Goal: Transaction & Acquisition: Purchase product/service

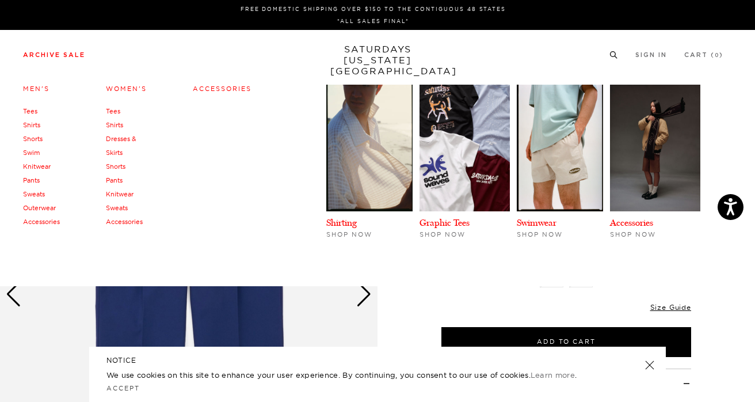
click at [45, 56] on link "Archive Sale" at bounding box center [54, 55] width 62 height 6
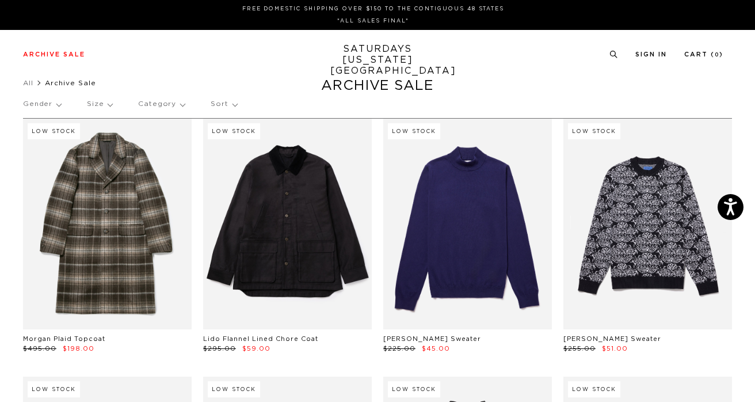
click at [97, 102] on p "Size" at bounding box center [99, 104] width 25 height 26
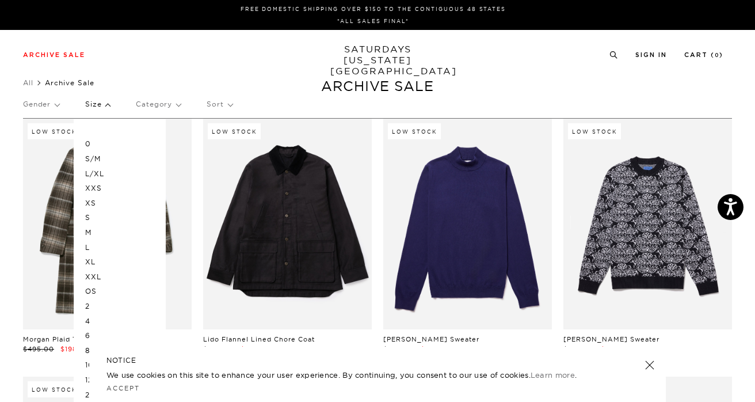
click at [228, 101] on p "Sort" at bounding box center [219, 104] width 25 height 26
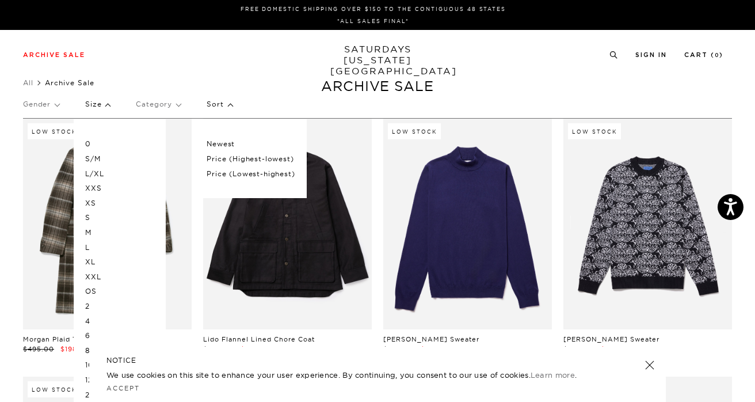
click at [223, 173] on p "Price (Lowest-highest)" at bounding box center [251, 173] width 88 height 15
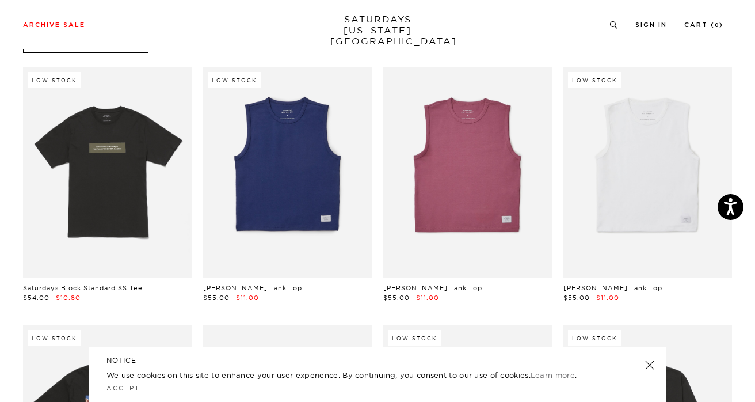
click at [648, 363] on link at bounding box center [650, 365] width 16 height 16
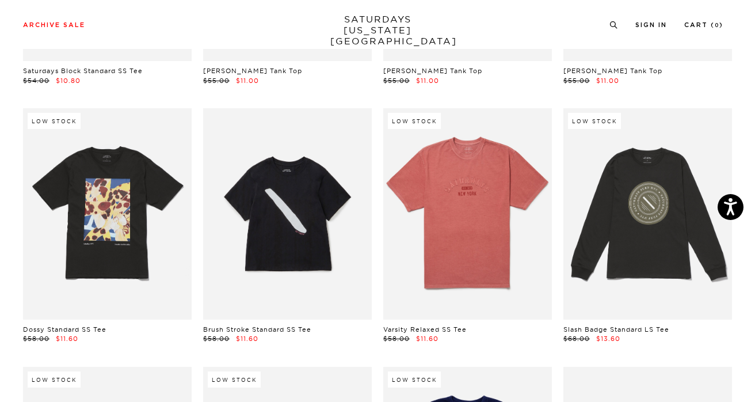
scroll to position [330, 0]
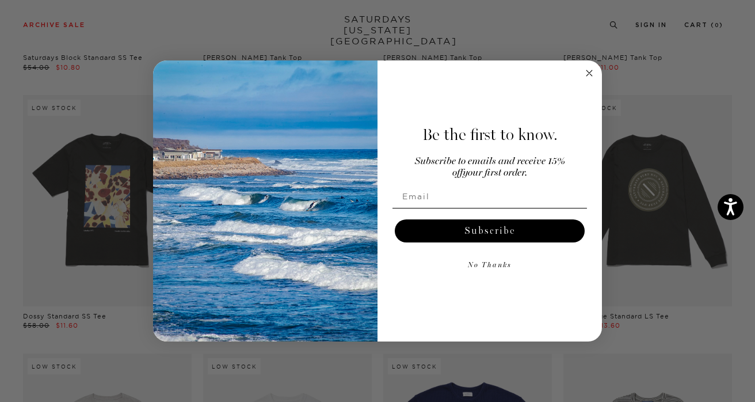
click at [589, 79] on circle "Close dialog" at bounding box center [589, 73] width 13 height 13
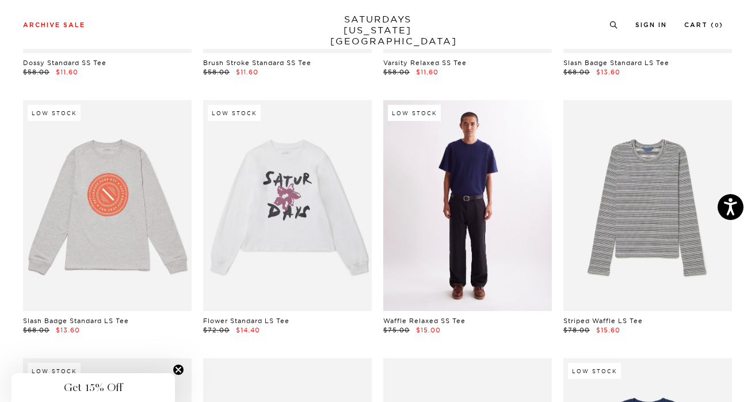
scroll to position [591, 0]
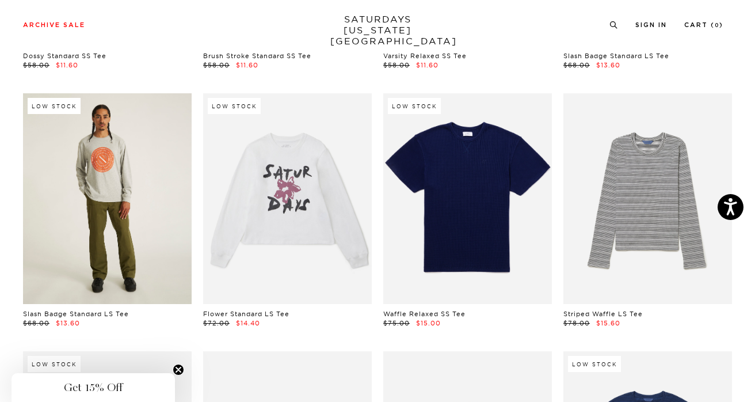
click at [90, 211] on link at bounding box center [107, 198] width 169 height 211
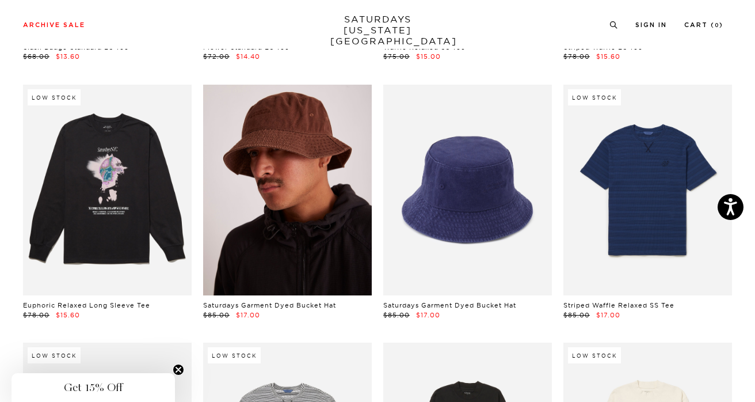
scroll to position [874, 1]
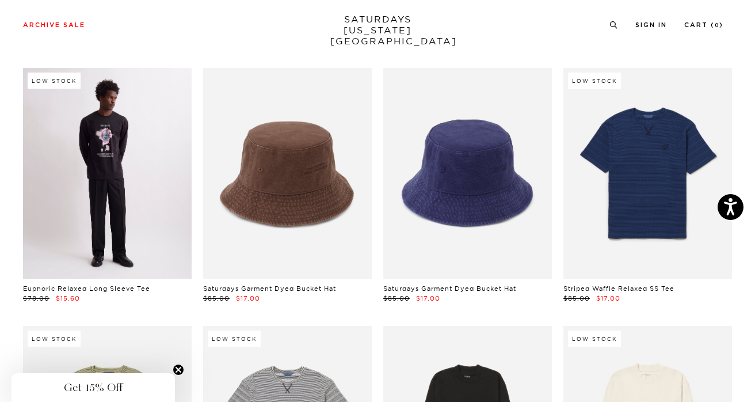
click at [100, 178] on link at bounding box center [107, 173] width 169 height 211
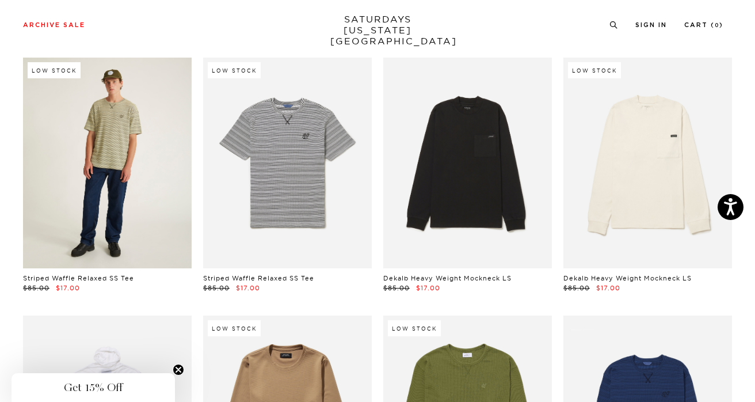
scroll to position [1140, 0]
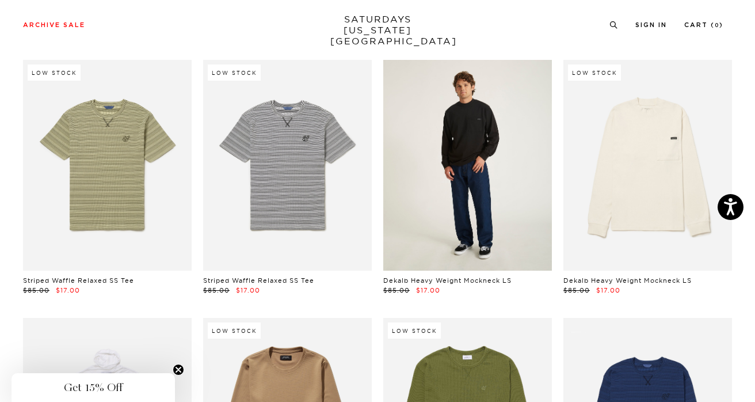
click at [477, 155] on link at bounding box center [467, 165] width 169 height 211
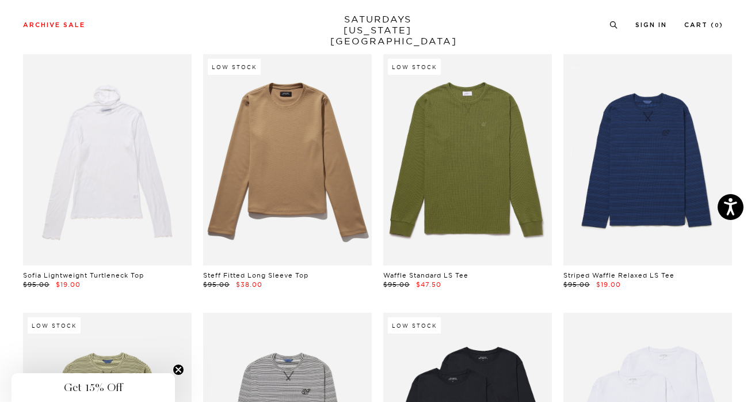
scroll to position [1406, 1]
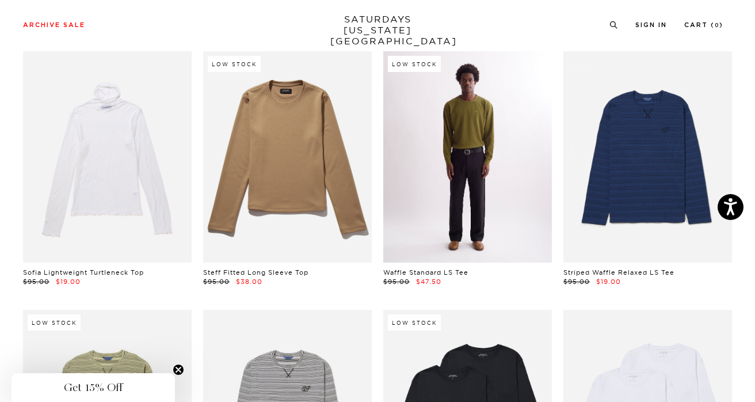
click at [426, 143] on link at bounding box center [467, 156] width 169 height 211
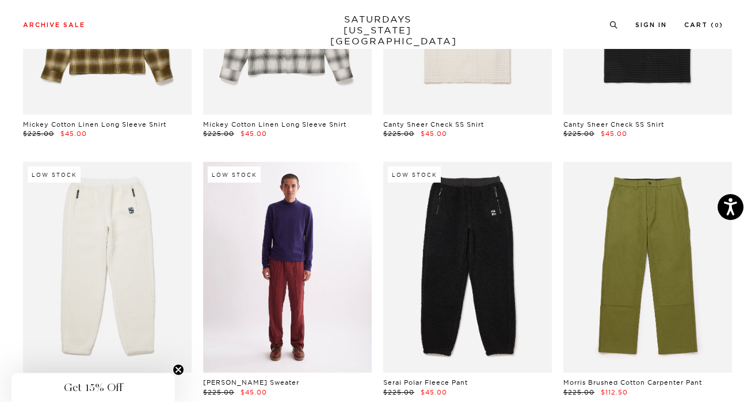
scroll to position [10090, 3]
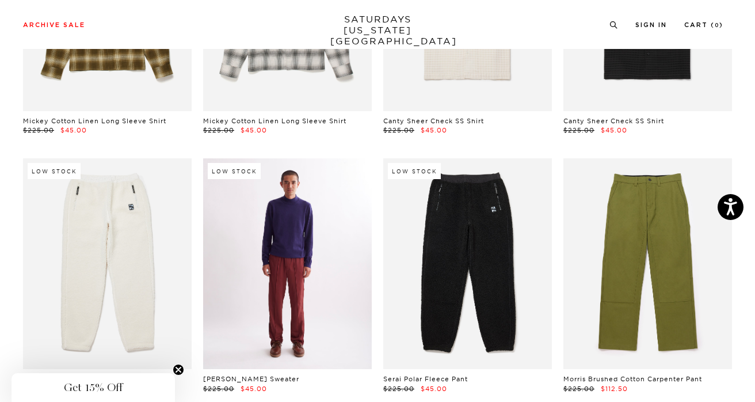
click at [272, 253] on link at bounding box center [287, 263] width 169 height 211
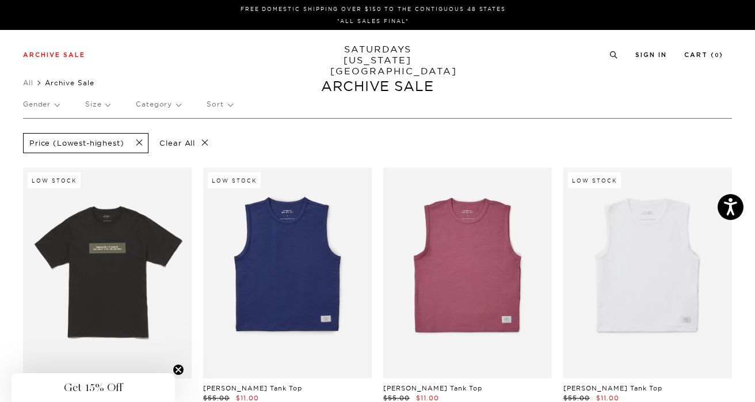
scroll to position [0, 3]
click at [94, 105] on p "Size" at bounding box center [97, 104] width 25 height 26
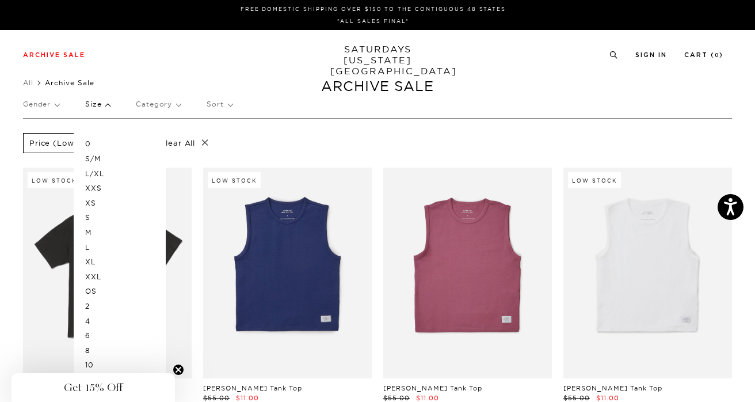
click at [94, 230] on p "M" at bounding box center [119, 232] width 69 height 15
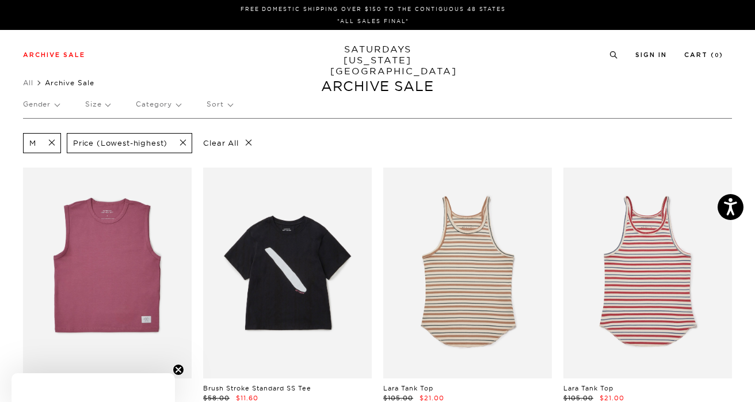
click at [213, 104] on p "Sort" at bounding box center [219, 104] width 25 height 26
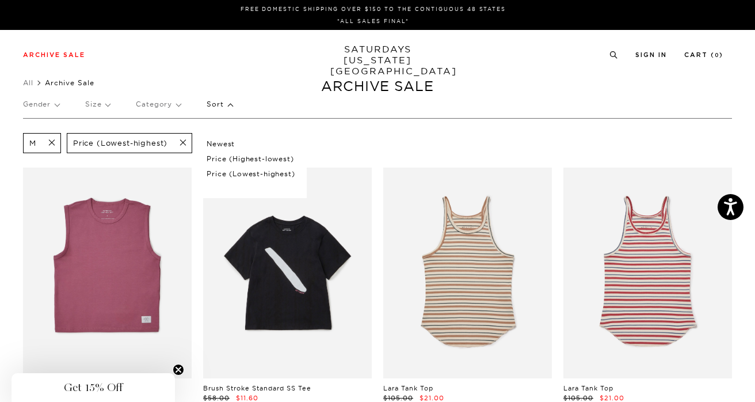
click at [218, 174] on p "Price (Lowest-highest)" at bounding box center [251, 173] width 88 height 15
click at [42, 106] on p "Gender" at bounding box center [41, 104] width 36 height 26
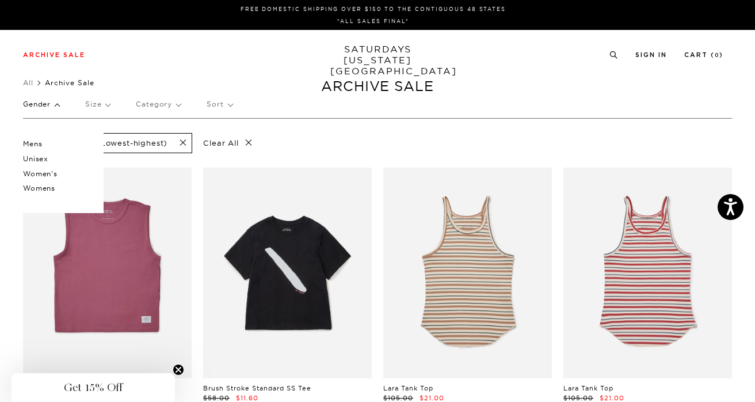
click at [33, 144] on p "Mens" at bounding box center [57, 143] width 69 height 15
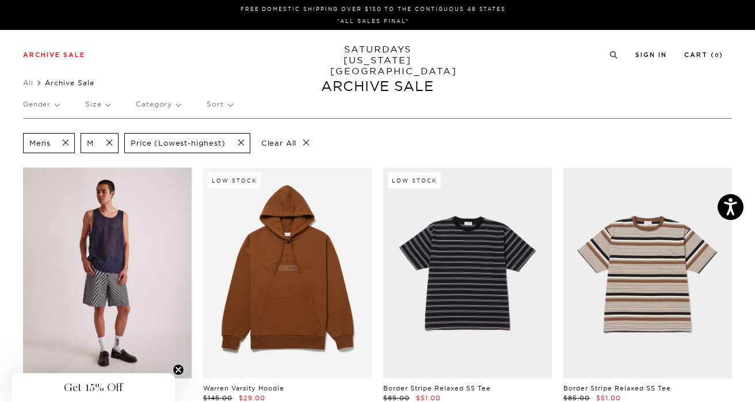
scroll to position [0, 6]
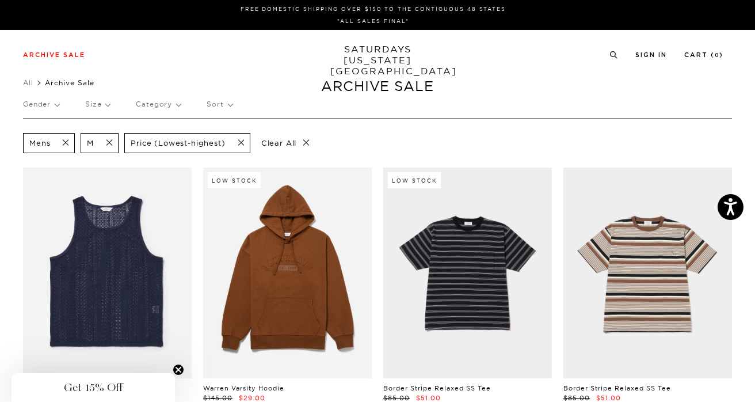
click at [101, 143] on span at bounding box center [106, 143] width 24 height 11
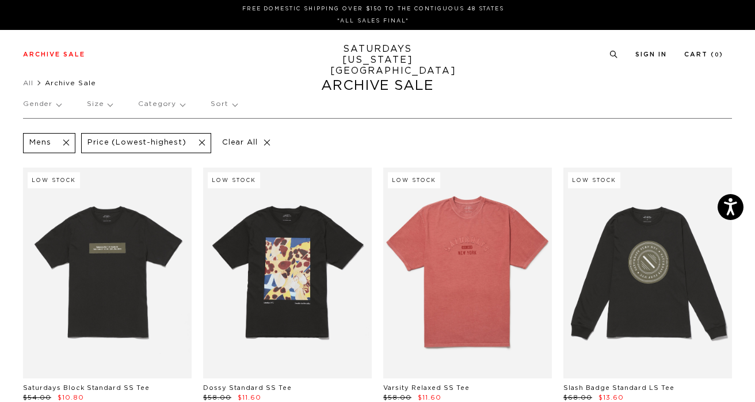
click at [94, 104] on p "Size" at bounding box center [99, 104] width 25 height 26
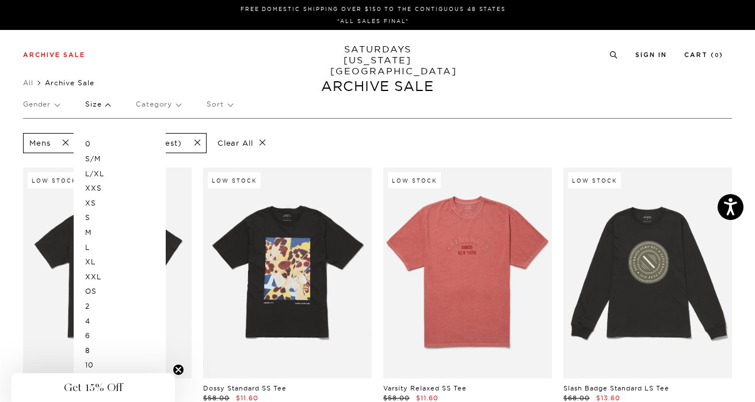
click at [94, 240] on p "L" at bounding box center [119, 247] width 69 height 15
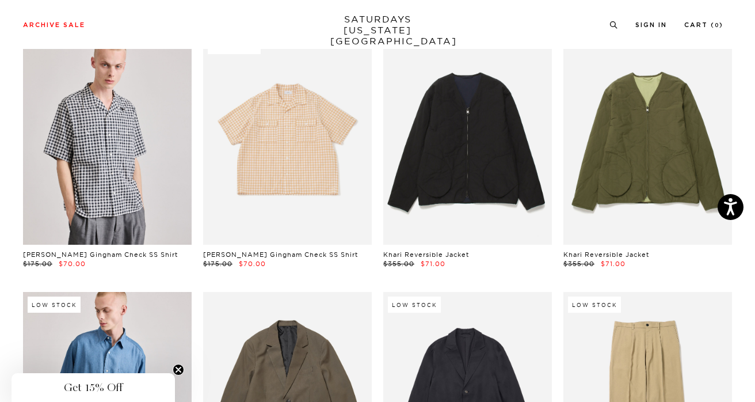
scroll to position [2453, 7]
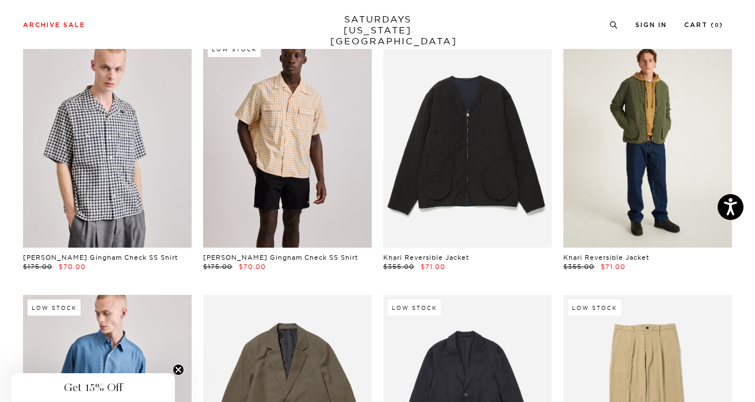
click at [639, 147] on link at bounding box center [647, 141] width 169 height 211
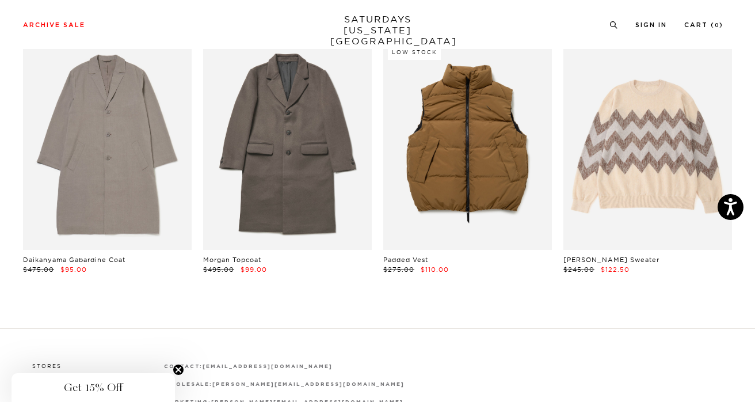
scroll to position [2903, 6]
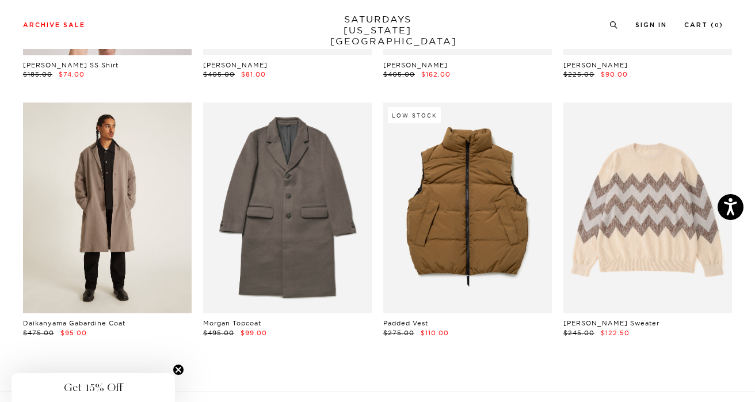
click at [117, 230] on link at bounding box center [107, 207] width 169 height 211
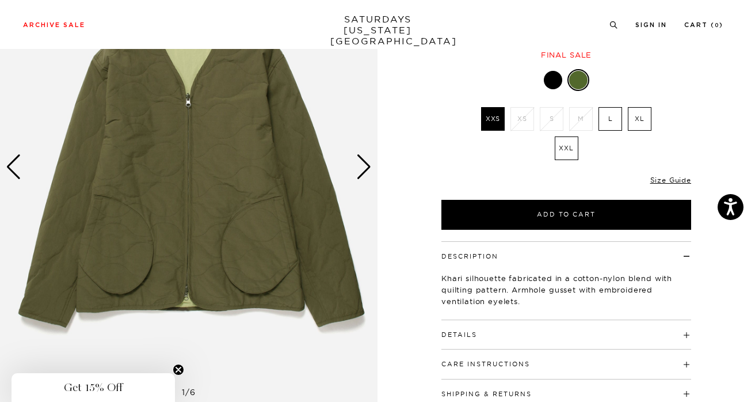
scroll to position [127, 0]
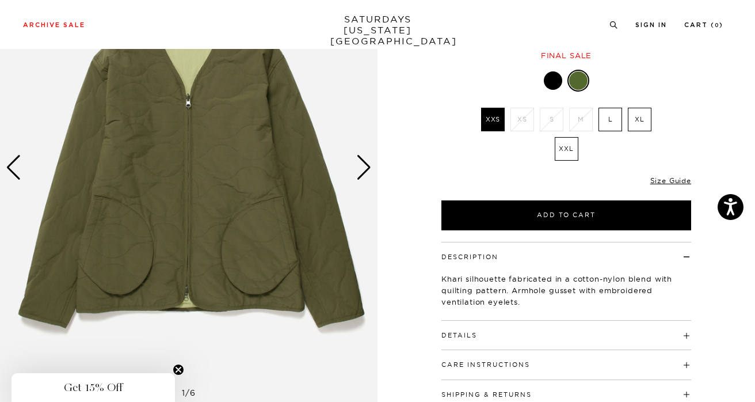
click at [611, 119] on label "L" at bounding box center [611, 120] width 24 height 24
click at [0, 0] on input "L" at bounding box center [0, 0] width 0 height 0
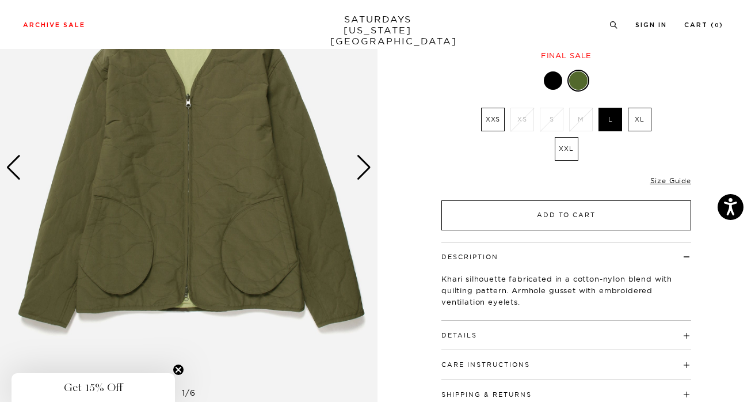
click at [547, 220] on button "Add to Cart" at bounding box center [566, 215] width 250 height 30
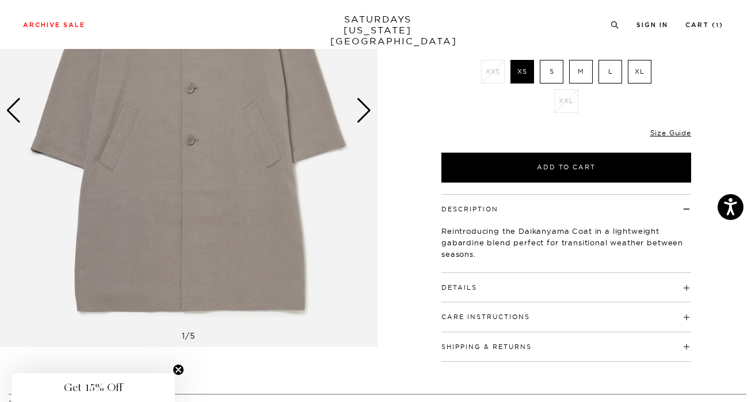
scroll to position [186, 0]
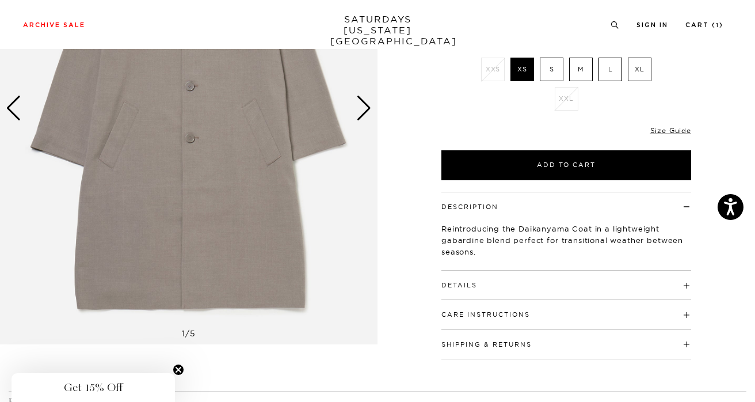
click at [365, 105] on div "Next slide" at bounding box center [364, 108] width 16 height 25
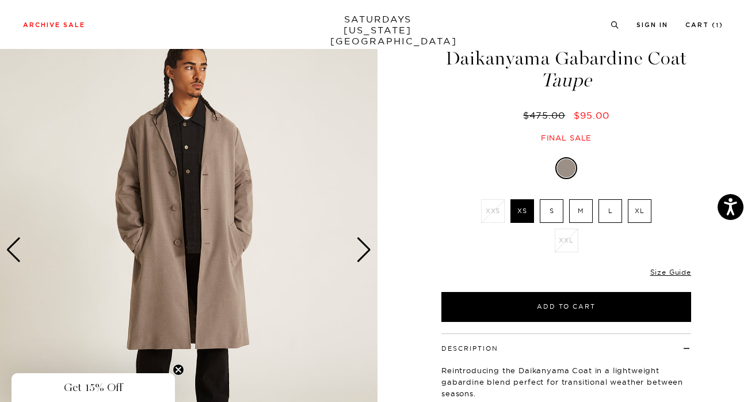
scroll to position [44, 0]
